Goal: Task Accomplishment & Management: Use online tool/utility

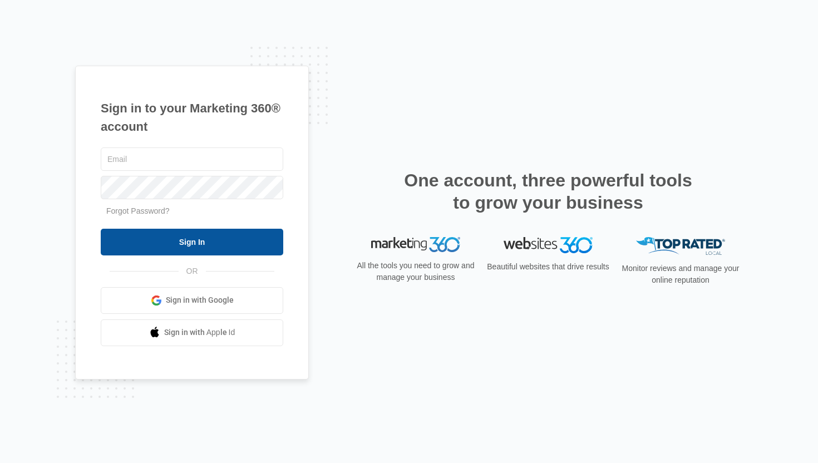
type input "[EMAIL_ADDRESS][DOMAIN_NAME]"
click at [218, 233] on input "Sign In" at bounding box center [192, 242] width 183 height 27
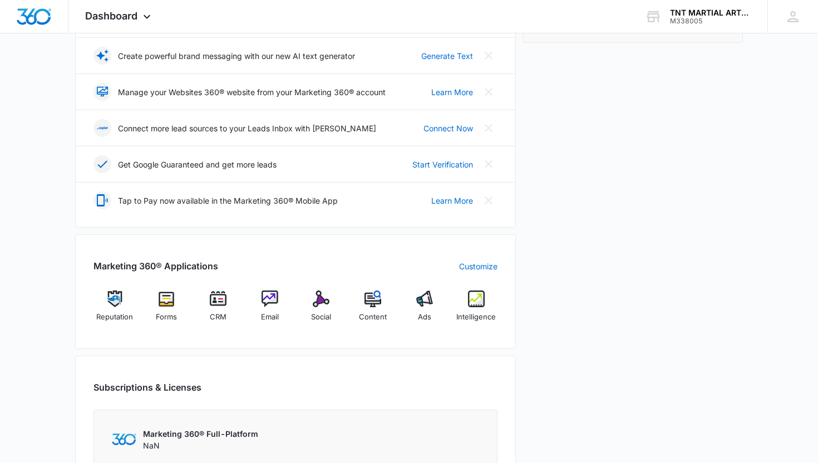
scroll to position [469, 0]
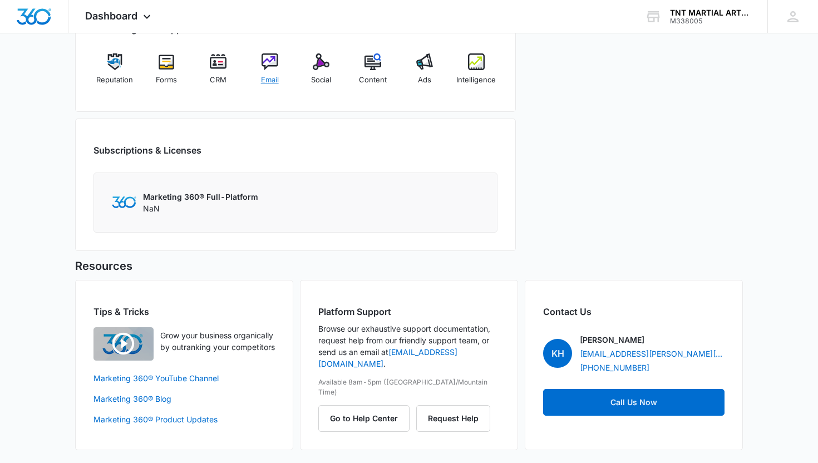
click at [273, 60] on img at bounding box center [270, 61] width 17 height 17
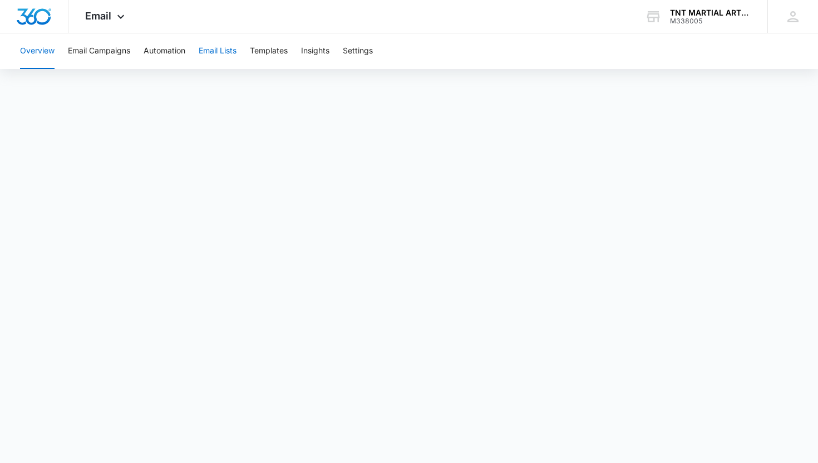
click at [219, 50] on button "Email Lists" at bounding box center [218, 51] width 38 height 36
click at [99, 54] on button "Email Campaigns" at bounding box center [99, 51] width 62 height 36
